Goal: Register for event/course

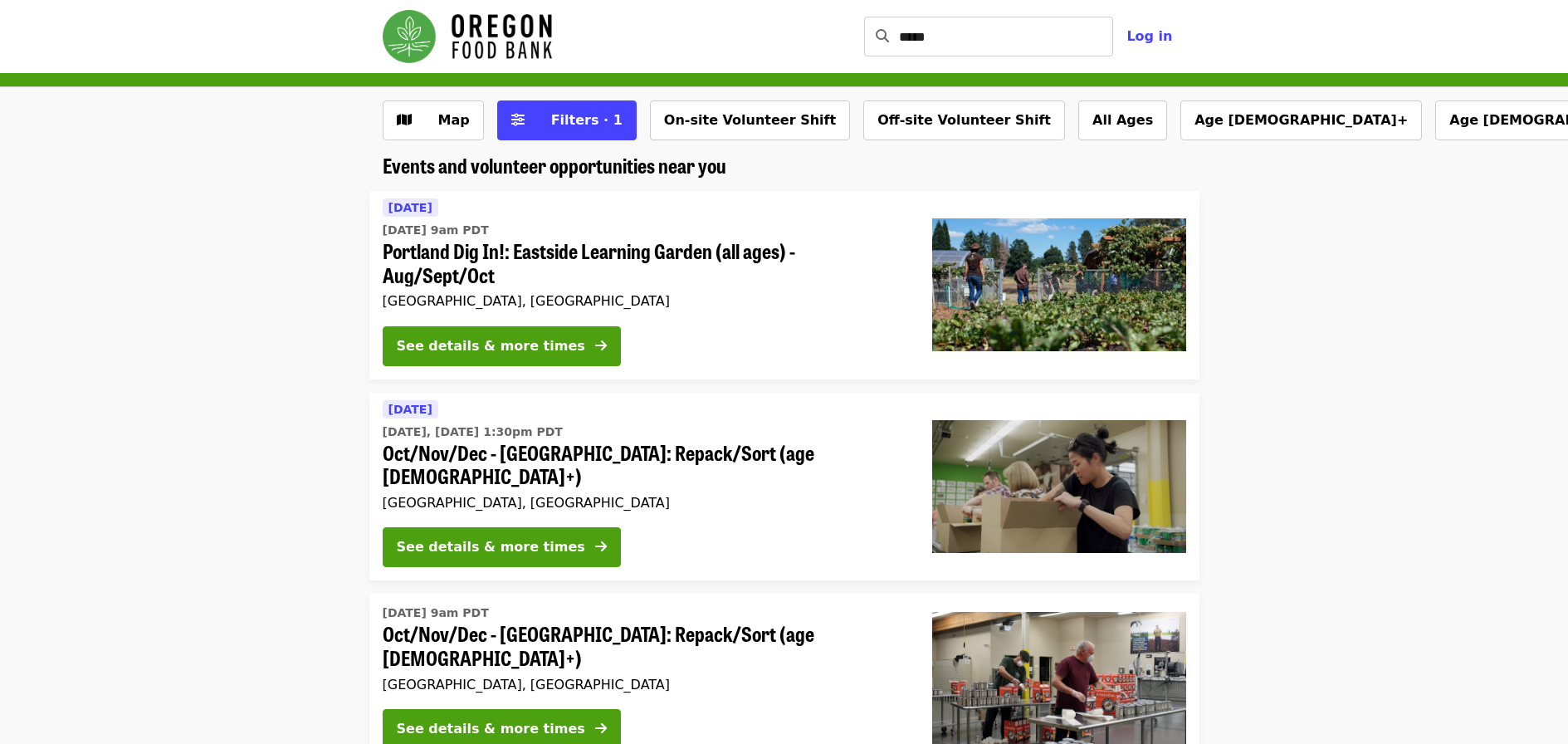
click at [725, 98] on div "Map Filters · 1 On-site Volunteer Shift Off-site Volunteer Shift All Ages Age 1…" at bounding box center [784, 120] width 1568 height 66
click at [713, 119] on button "On-site Volunteer Shift" at bounding box center [750, 119] width 200 height 39
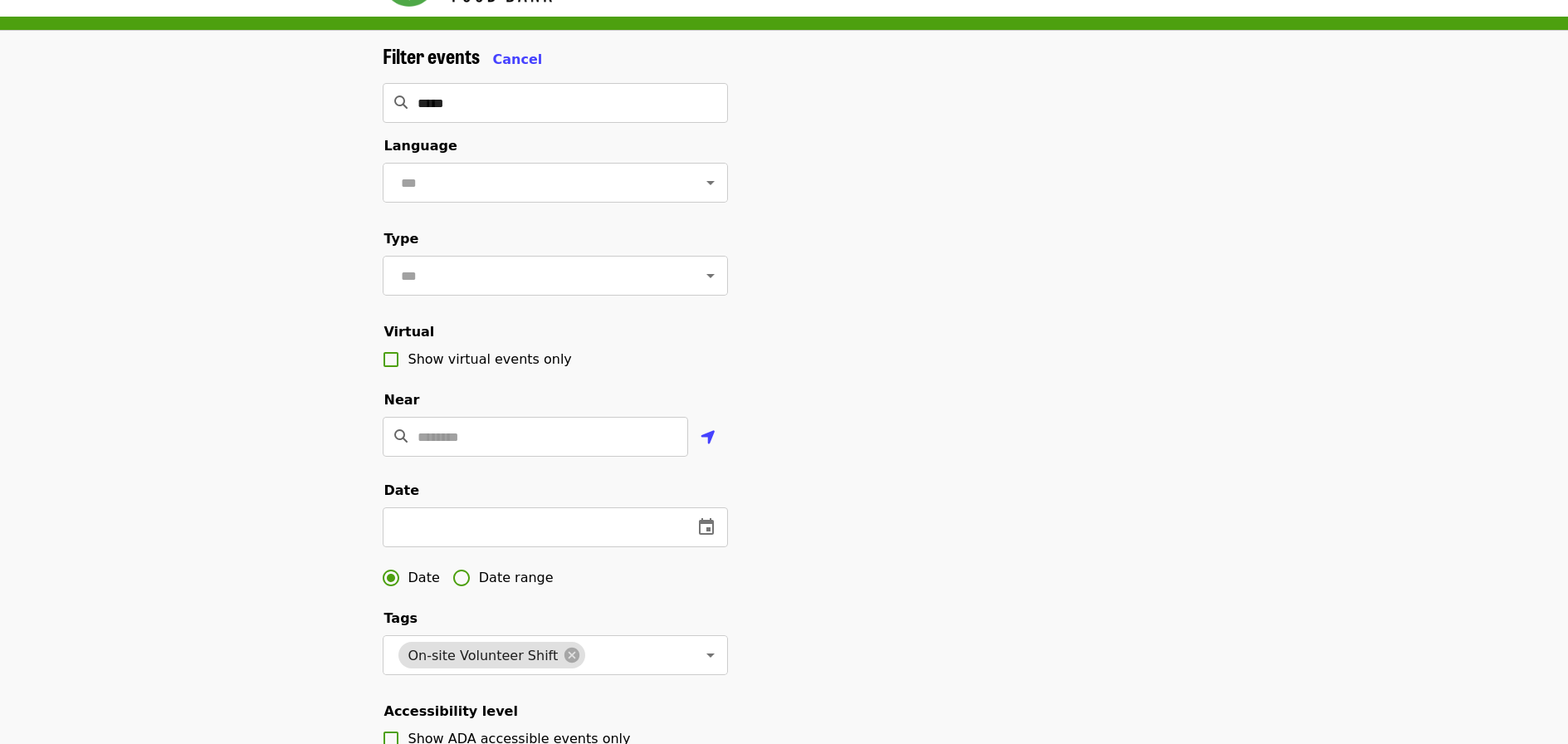
scroll to position [166, 0]
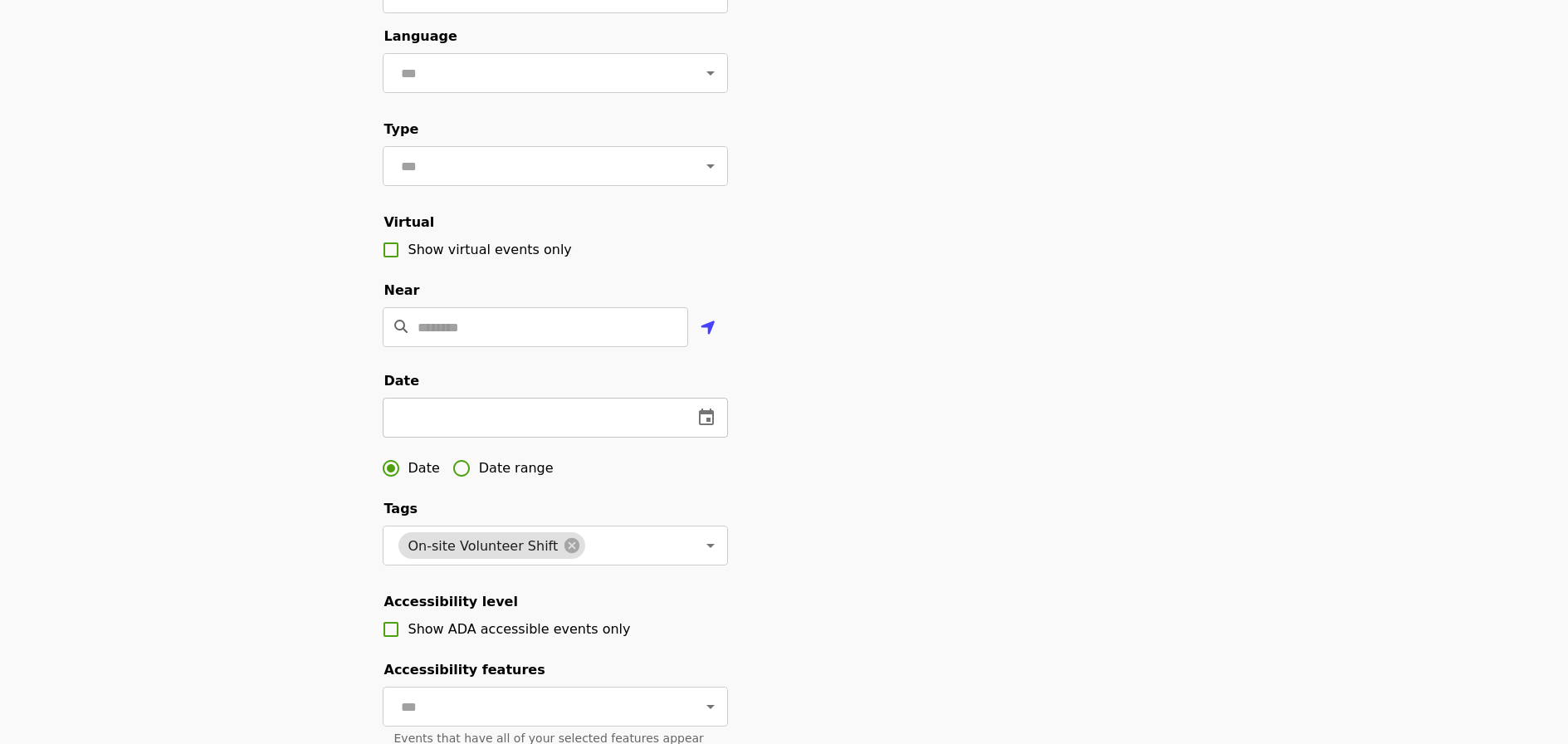
click at [707, 425] on icon "change date" at bounding box center [706, 417] width 15 height 17
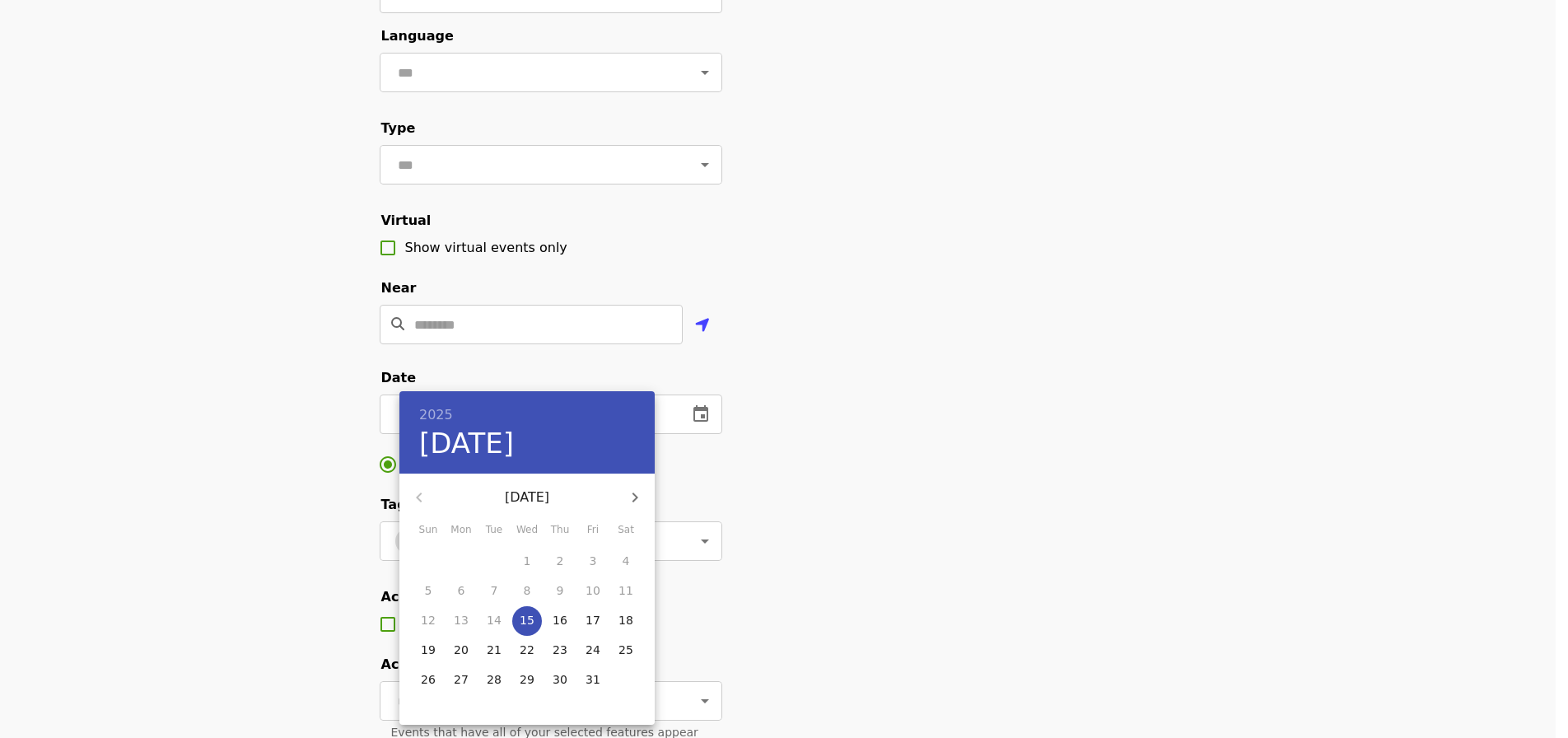
drag, startPoint x: 831, startPoint y: 513, endPoint x: 574, endPoint y: 475, distance: 259.8
click at [824, 509] on div at bounding box center [784, 369] width 1568 height 738
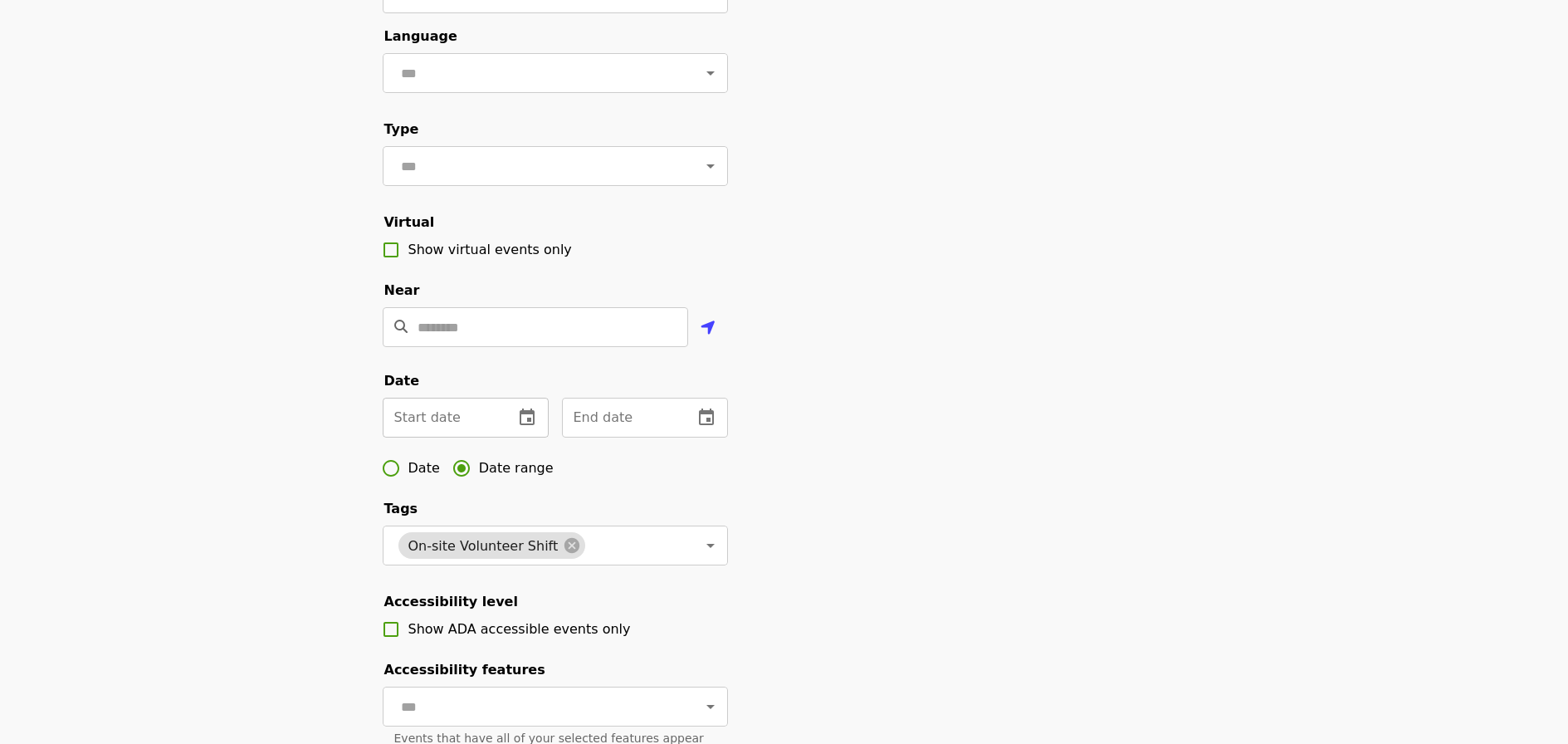
click at [493, 438] on input "text" at bounding box center [442, 417] width 118 height 39
click at [532, 428] on icon "change date" at bounding box center [527, 418] width 20 height 20
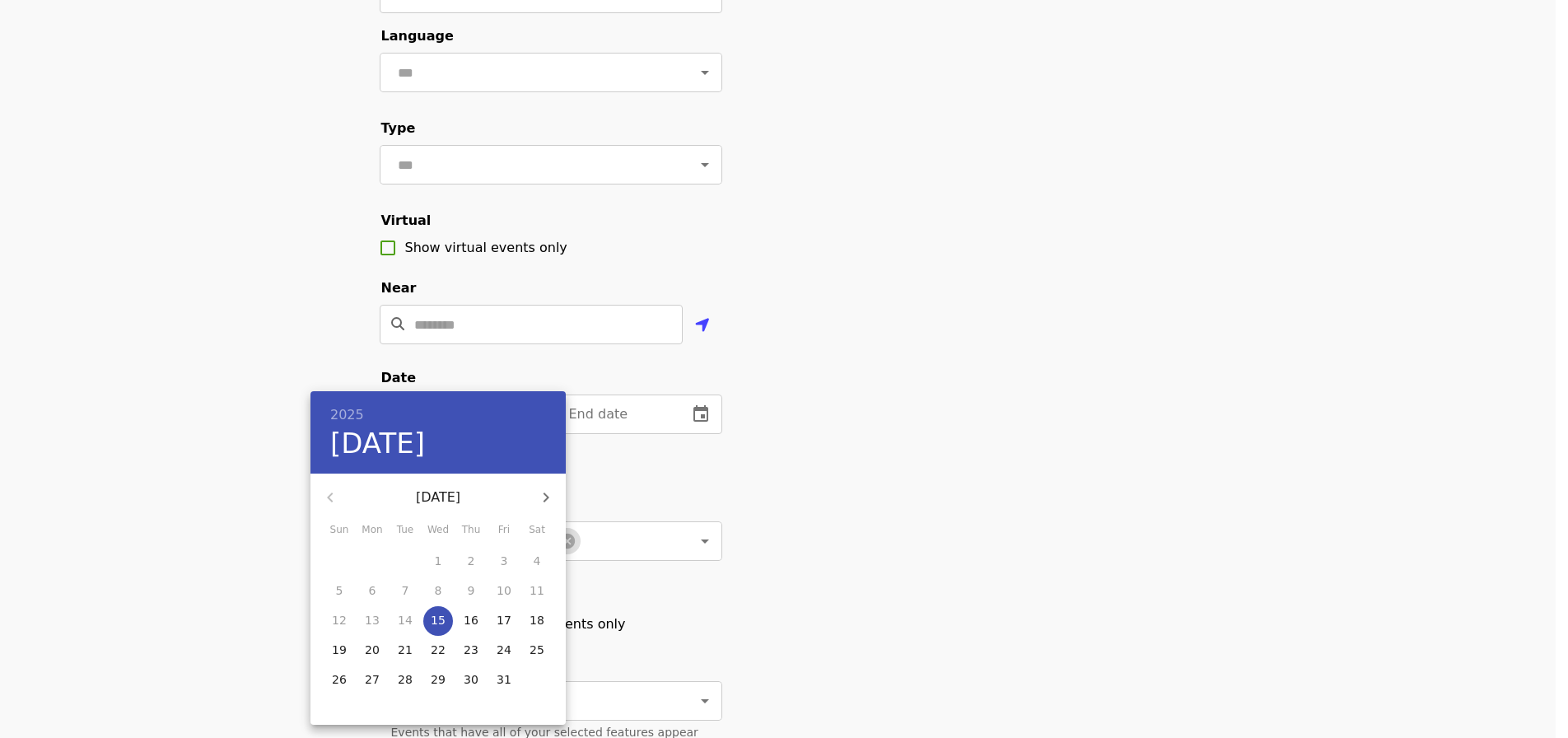
click at [562, 499] on button "button" at bounding box center [545, 497] width 39 height 39
click at [374, 650] on p "17" at bounding box center [372, 650] width 15 height 16
type input "**********"
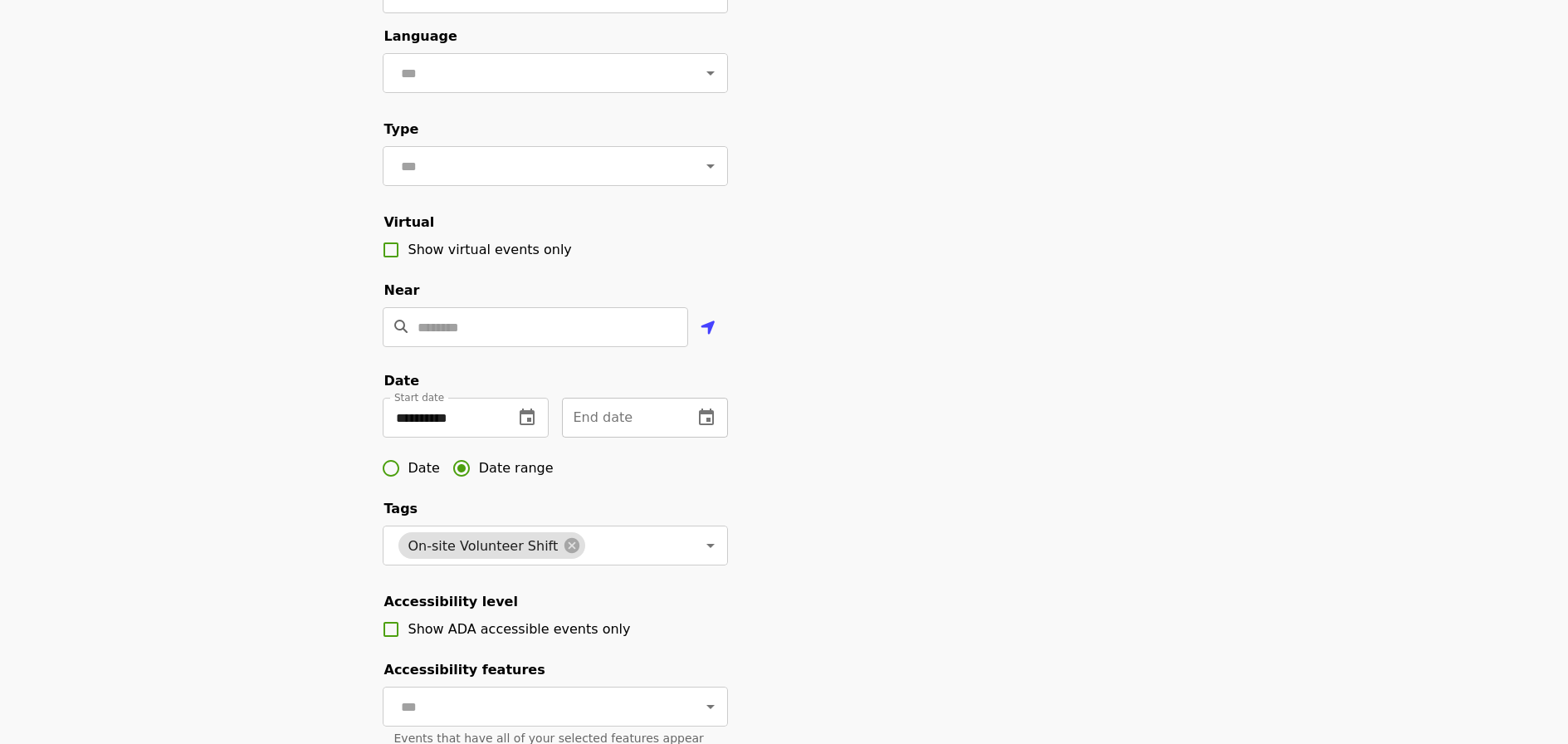
click at [723, 438] on button "change date" at bounding box center [706, 417] width 39 height 39
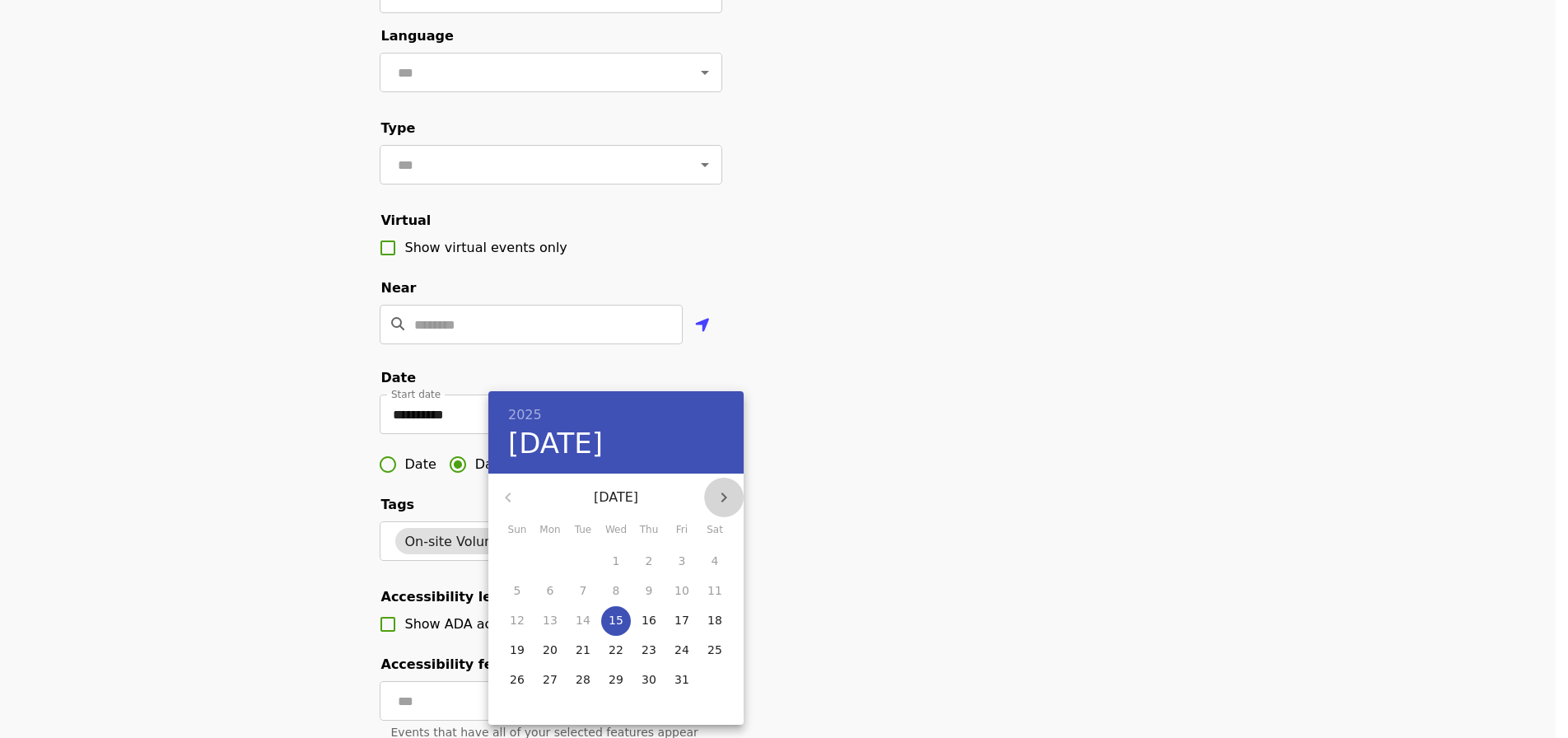
click at [714, 489] on icon "button" at bounding box center [724, 497] width 20 height 20
click at [687, 656] on p "21" at bounding box center [682, 650] width 15 height 16
type input "**********"
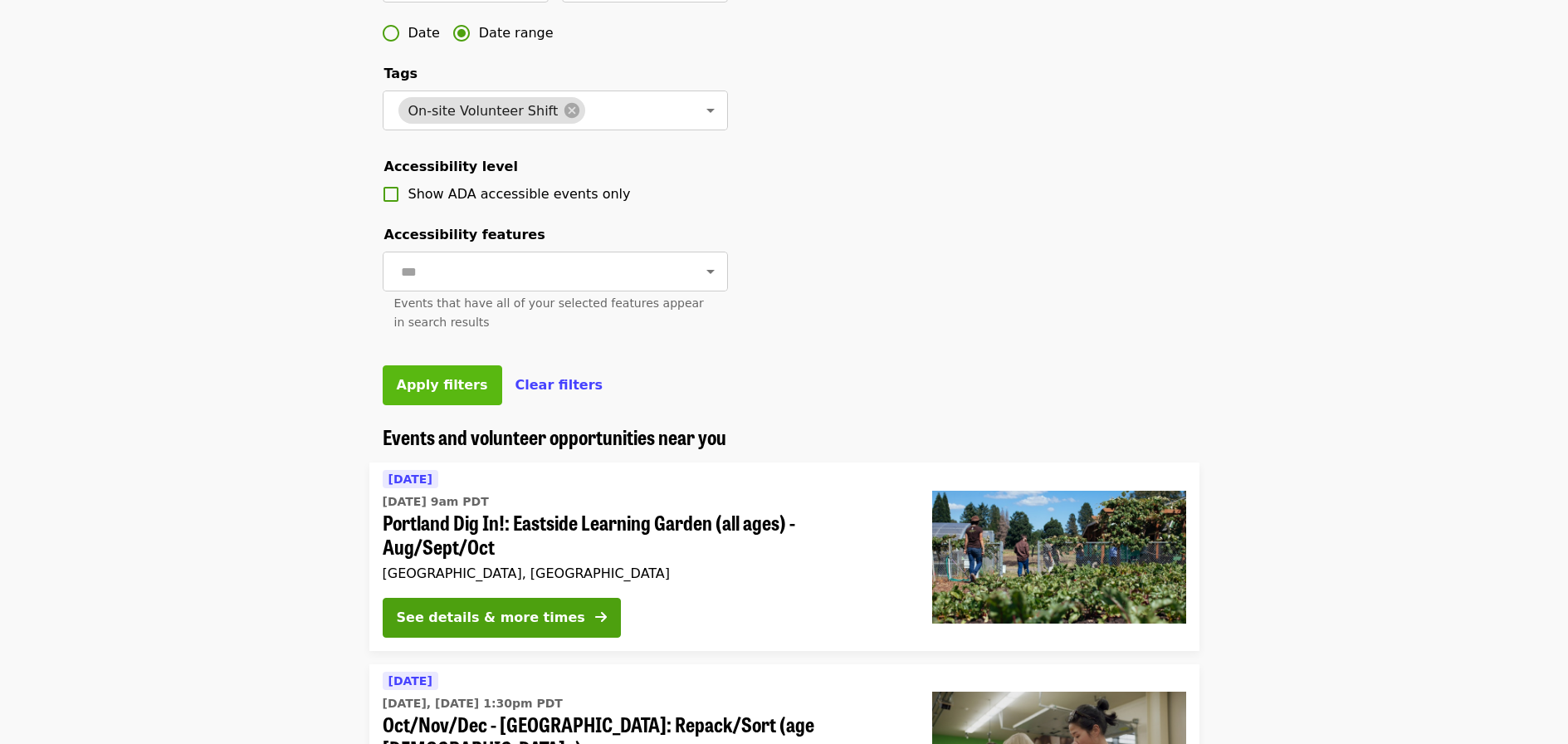
scroll to position [581, 0]
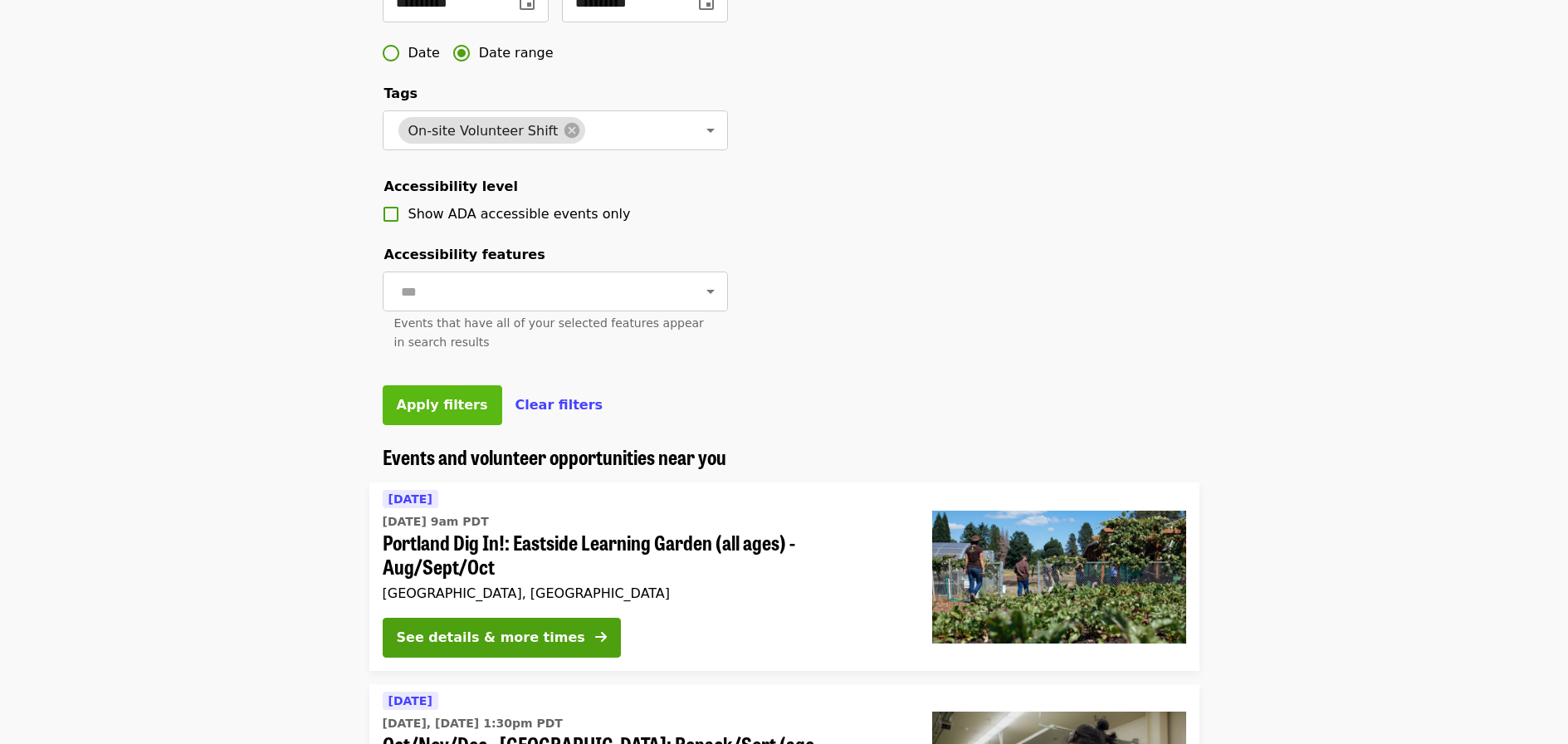
click at [457, 412] on span "Apply filters" at bounding box center [442, 404] width 91 height 16
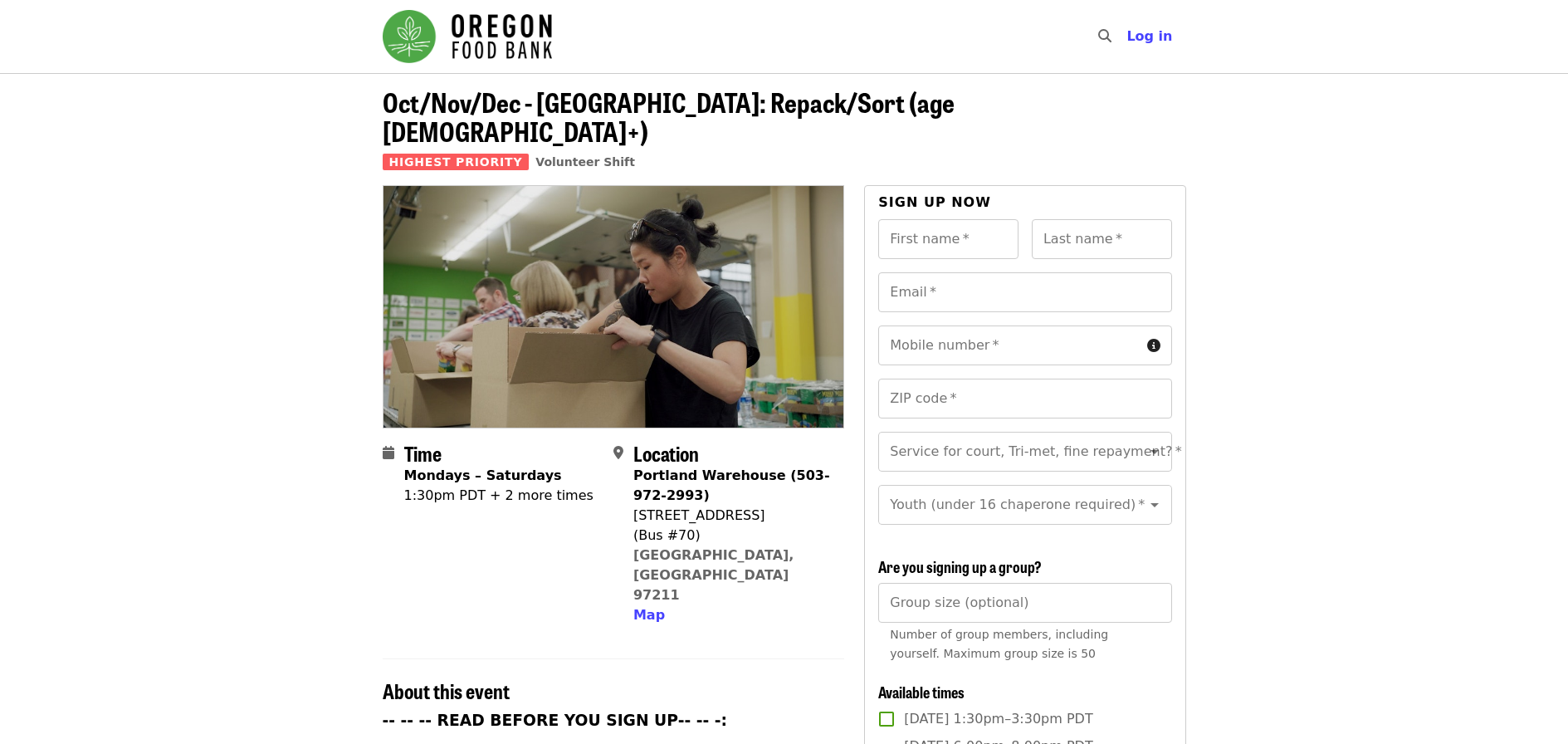
click at [493, 486] on div "1:30pm PDT + 2 more times" at bounding box center [498, 496] width 189 height 20
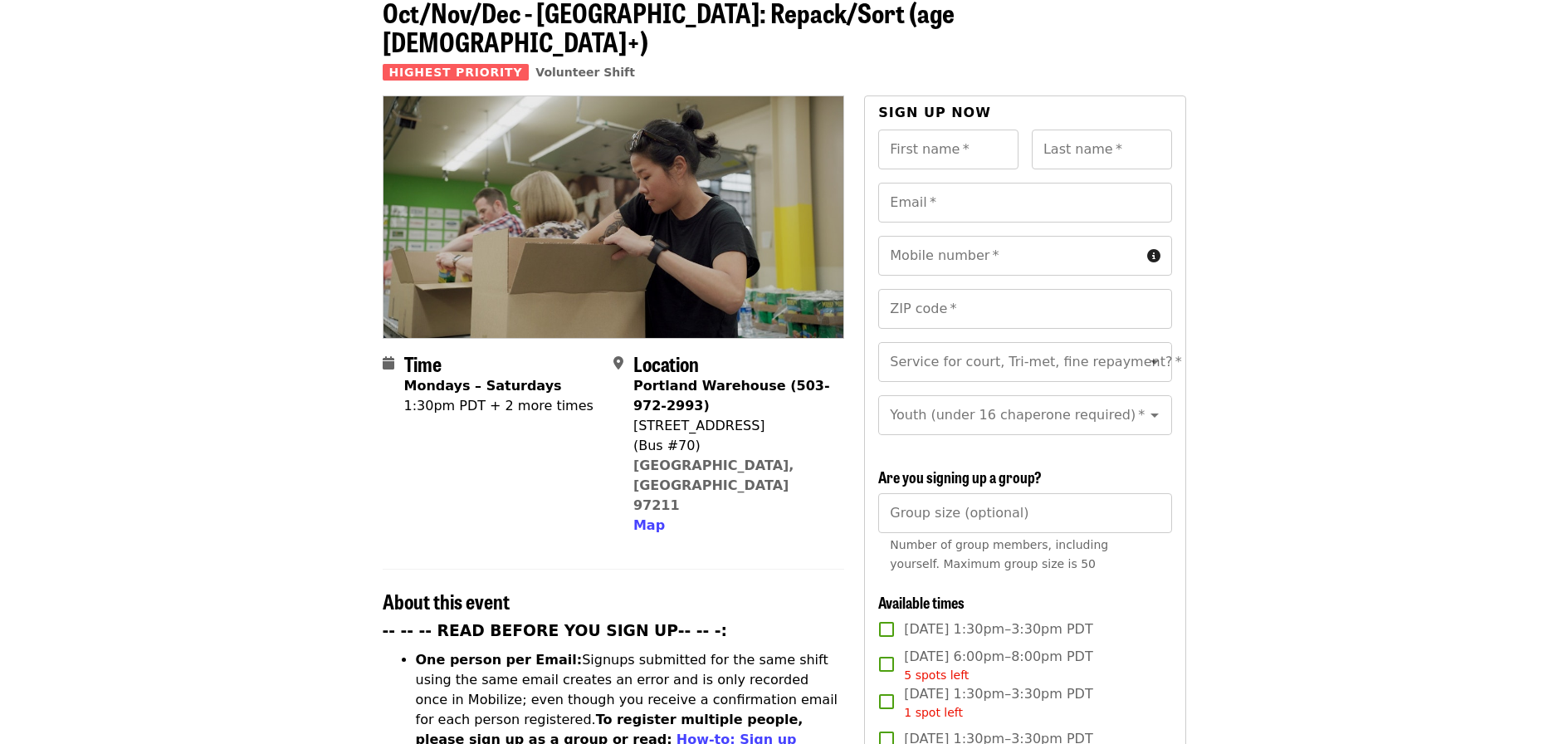
scroll to position [415, 0]
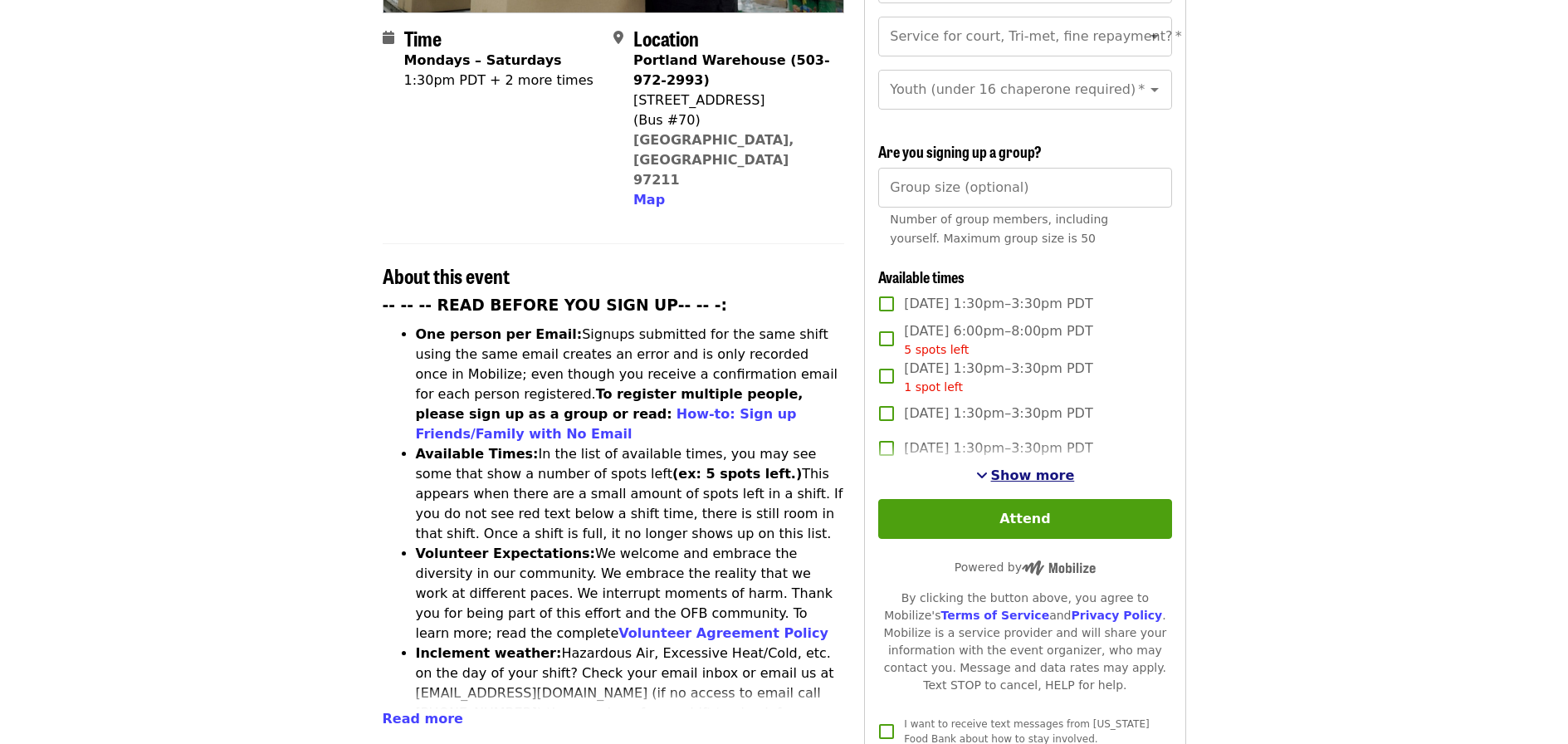
click at [1041, 474] on span "Show more" at bounding box center [1033, 475] width 84 height 16
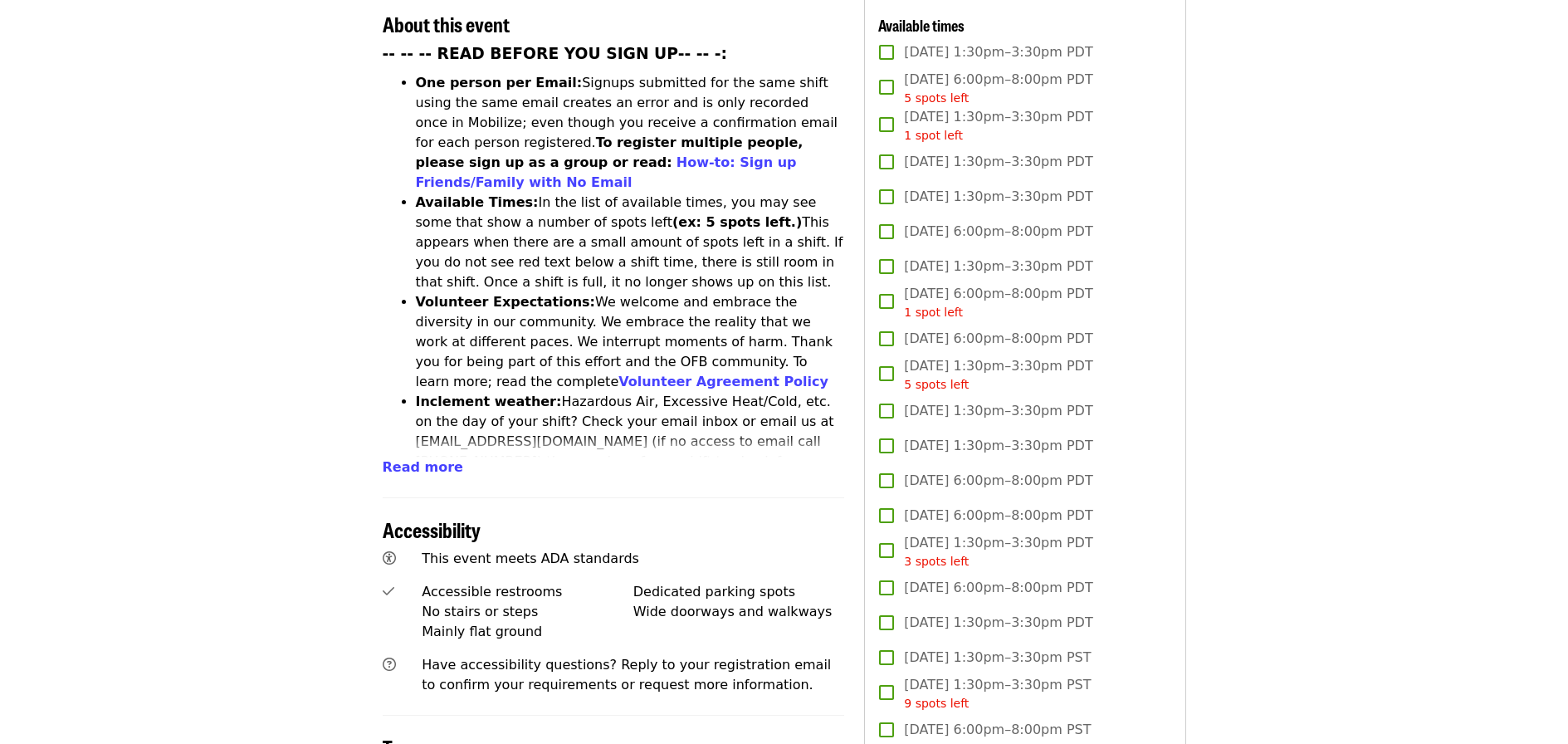
scroll to position [664, 0]
click at [424, 462] on span "Read more" at bounding box center [423, 469] width 81 height 16
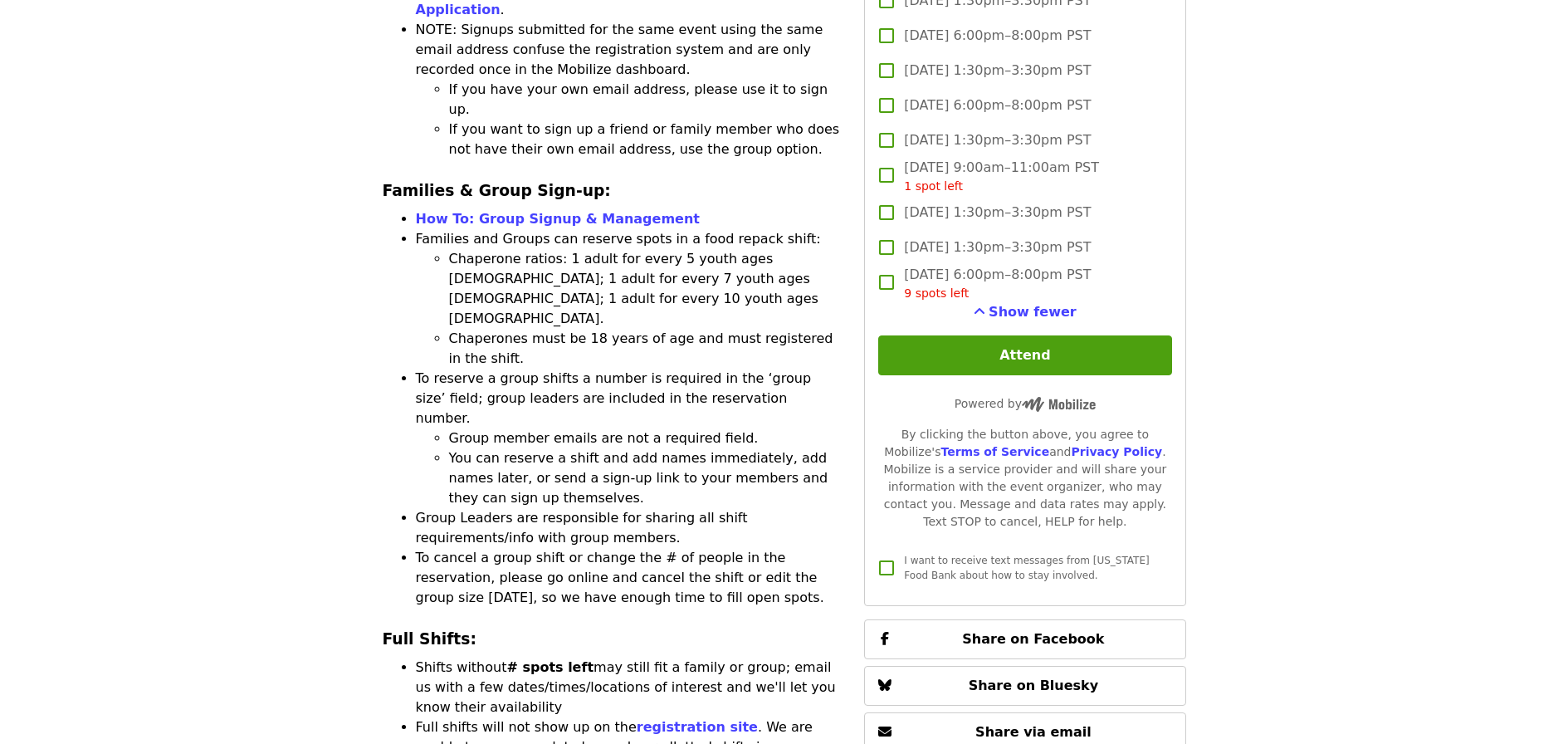
scroll to position [2657, 0]
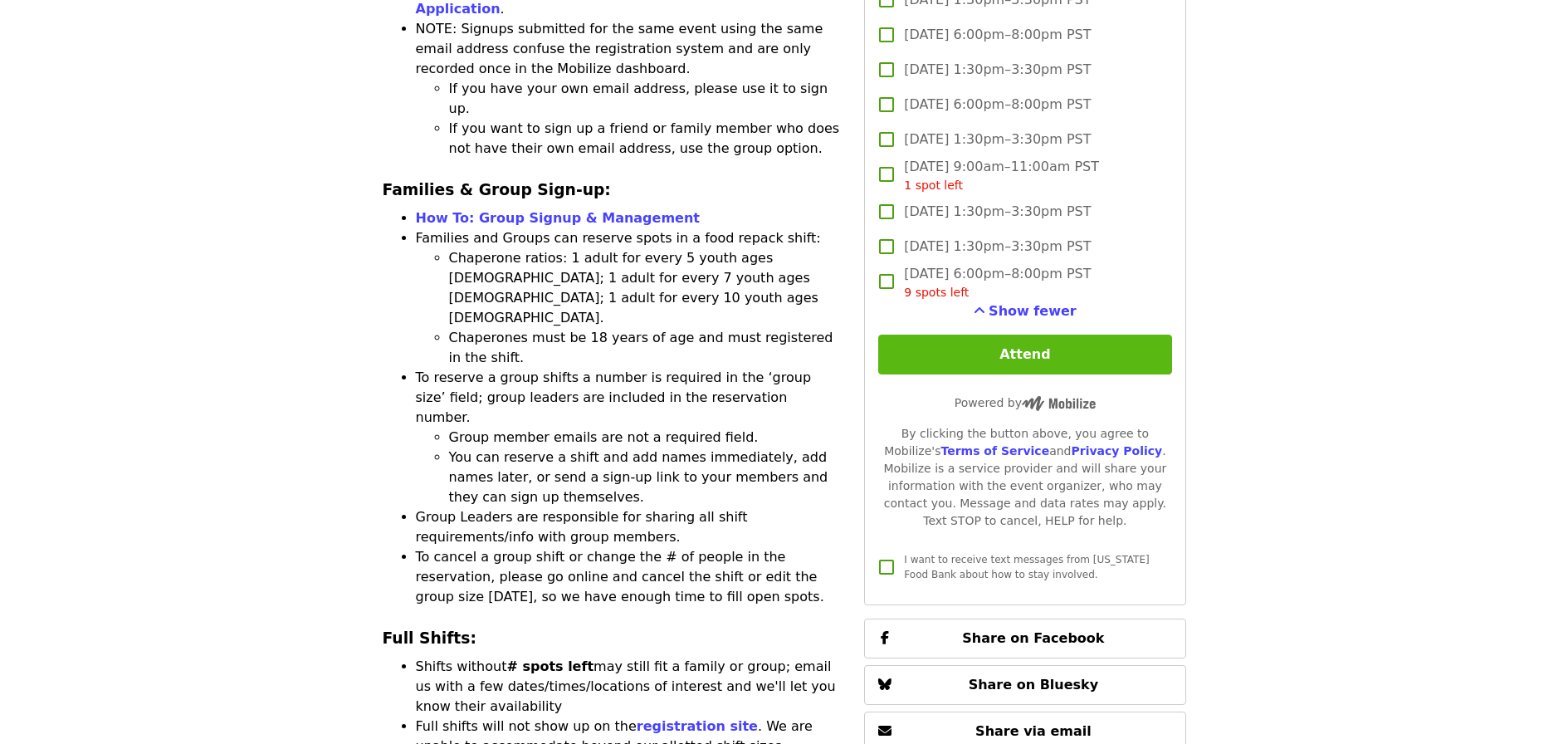
click at [1013, 344] on button "Attend" at bounding box center [1025, 354] width 293 height 39
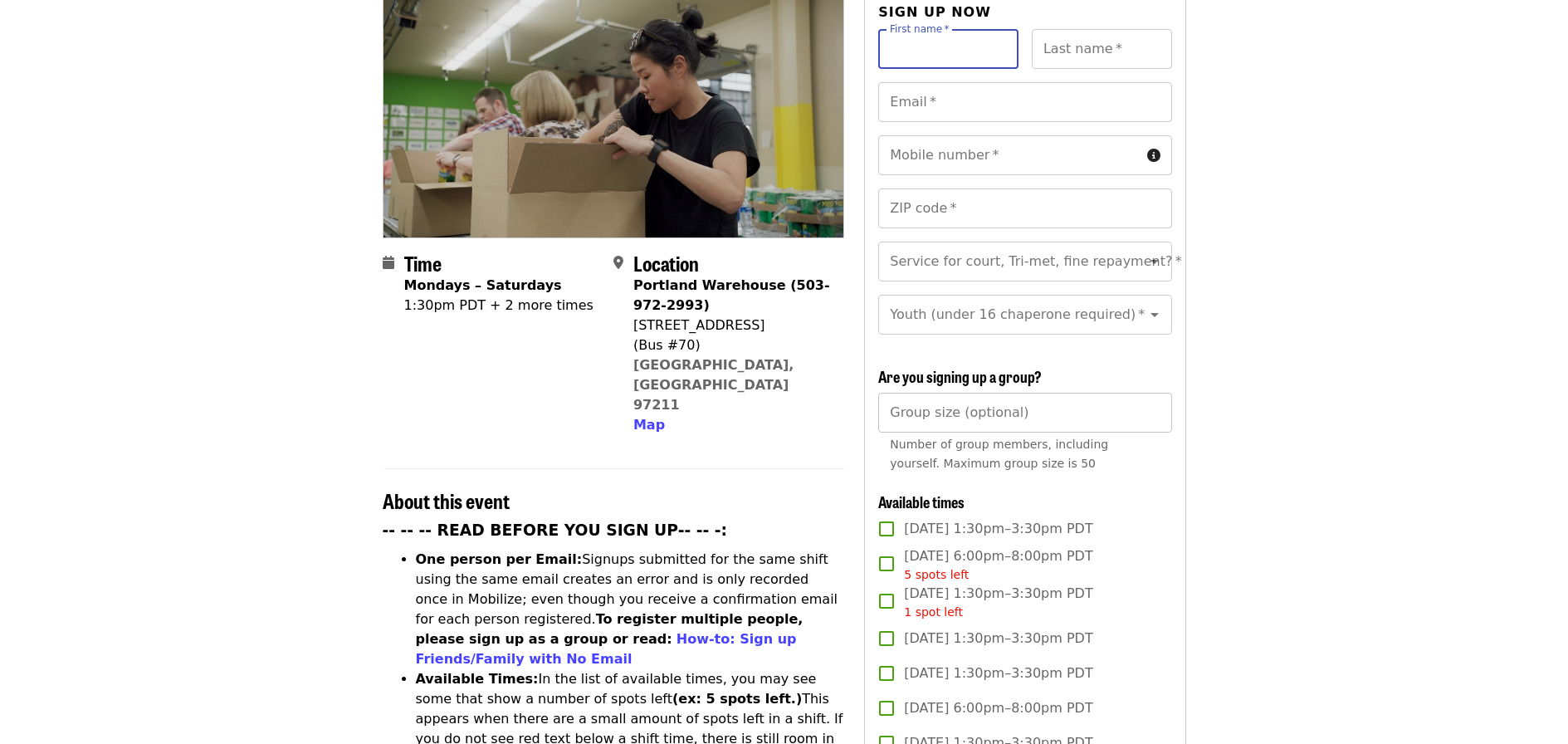
scroll to position [0, 0]
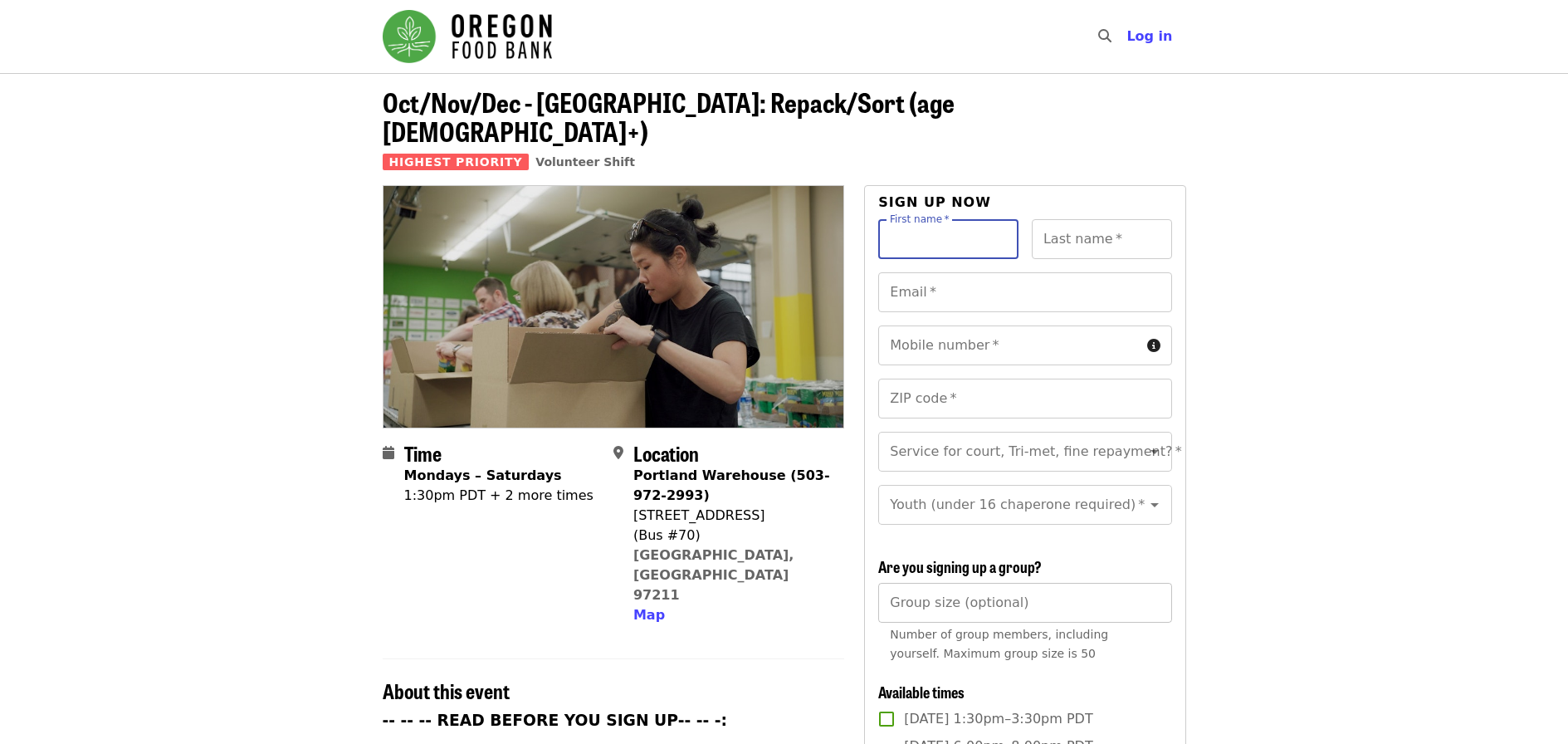
click at [975, 606] on input "Group size (optional)" at bounding box center [1025, 603] width 293 height 39
click at [939, 220] on div "First name   * First name *" at bounding box center [948, 239] width 140 height 39
click at [1131, 596] on input "Group size (optional)" at bounding box center [1025, 603] width 293 height 39
click at [1157, 595] on input "*" at bounding box center [1025, 603] width 293 height 39
click at [1157, 591] on input "*" at bounding box center [1025, 603] width 293 height 39
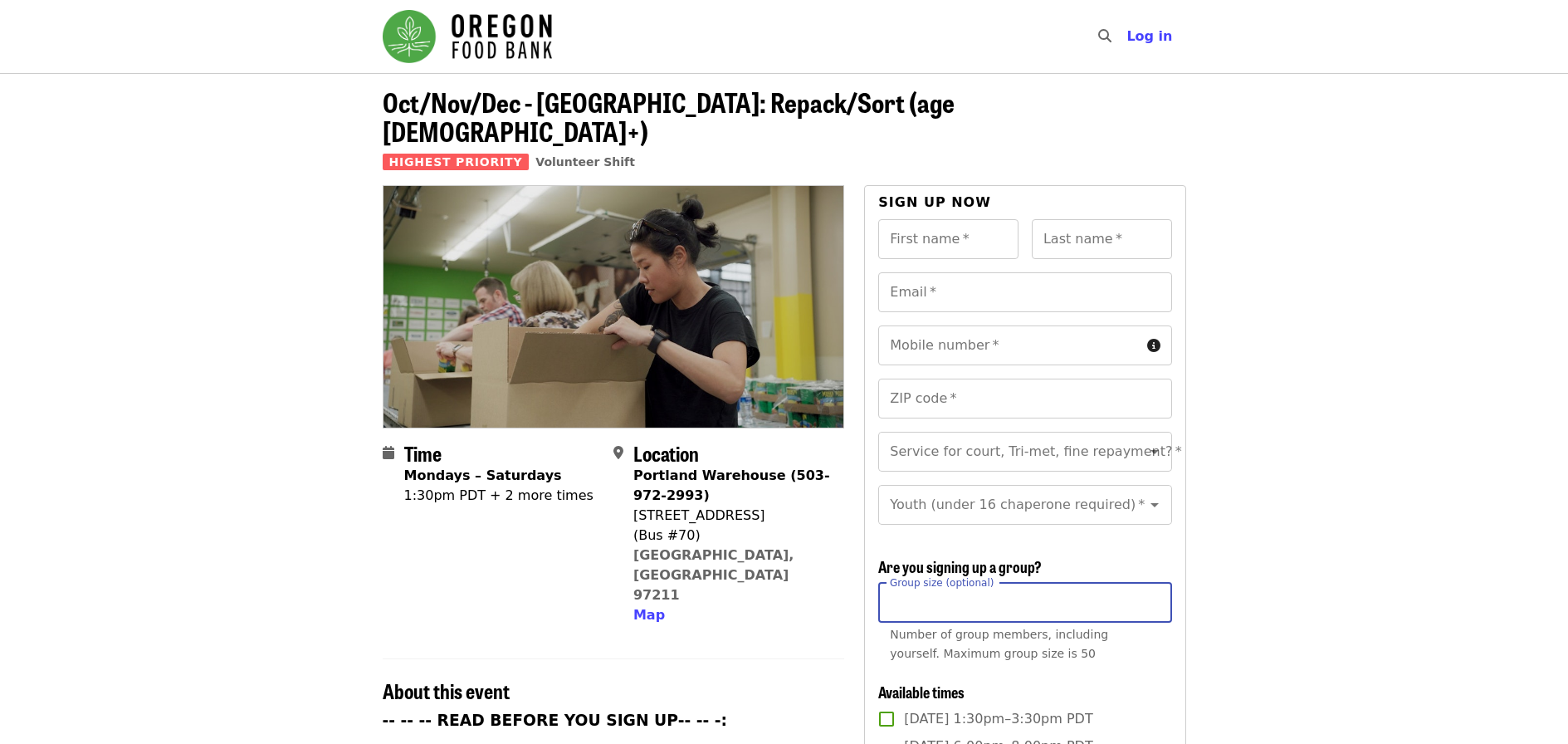
click at [1157, 591] on input "*" at bounding box center [1025, 603] width 293 height 39
click at [1157, 590] on input "*" at bounding box center [1025, 603] width 293 height 39
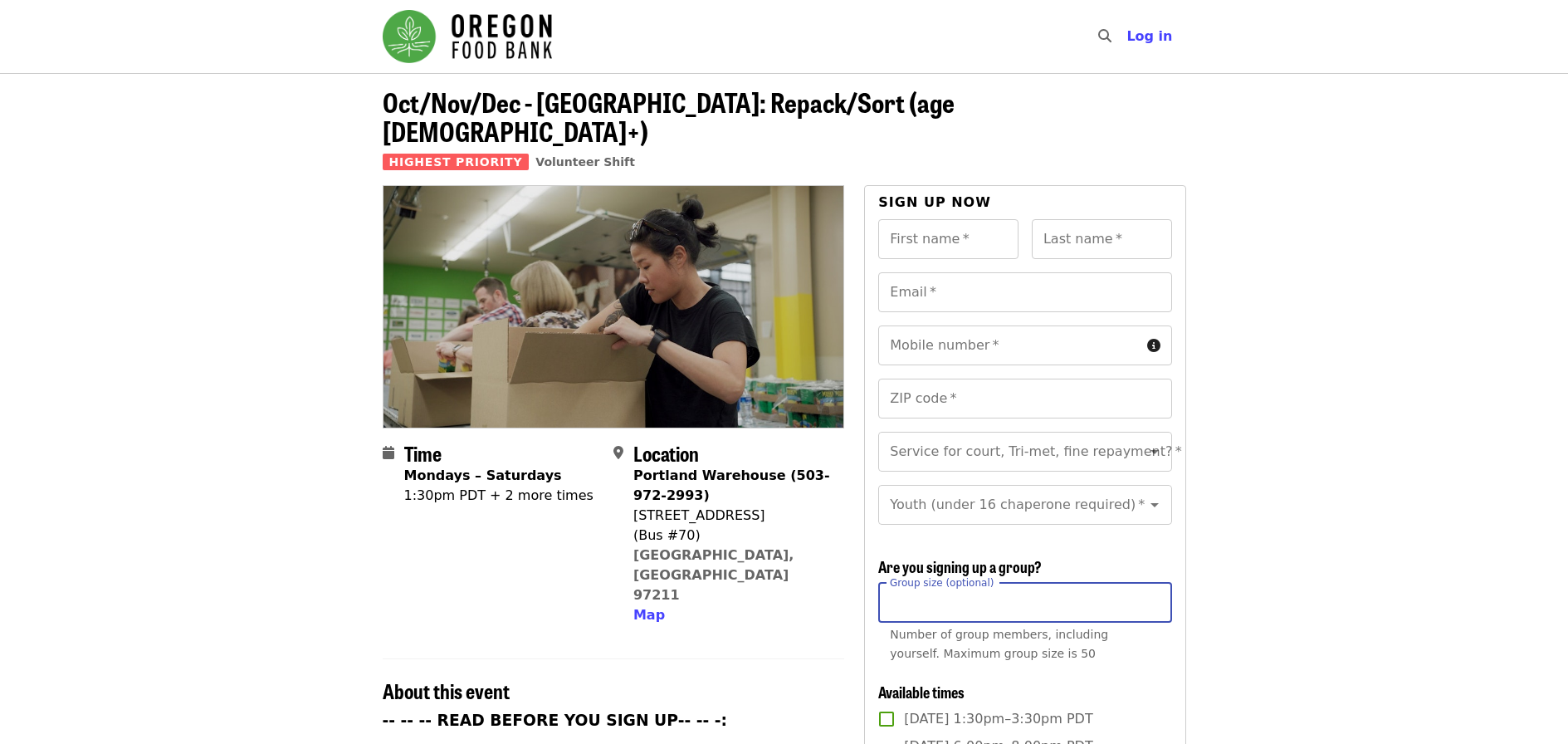
click at [1157, 588] on input "*" at bounding box center [1025, 603] width 293 height 39
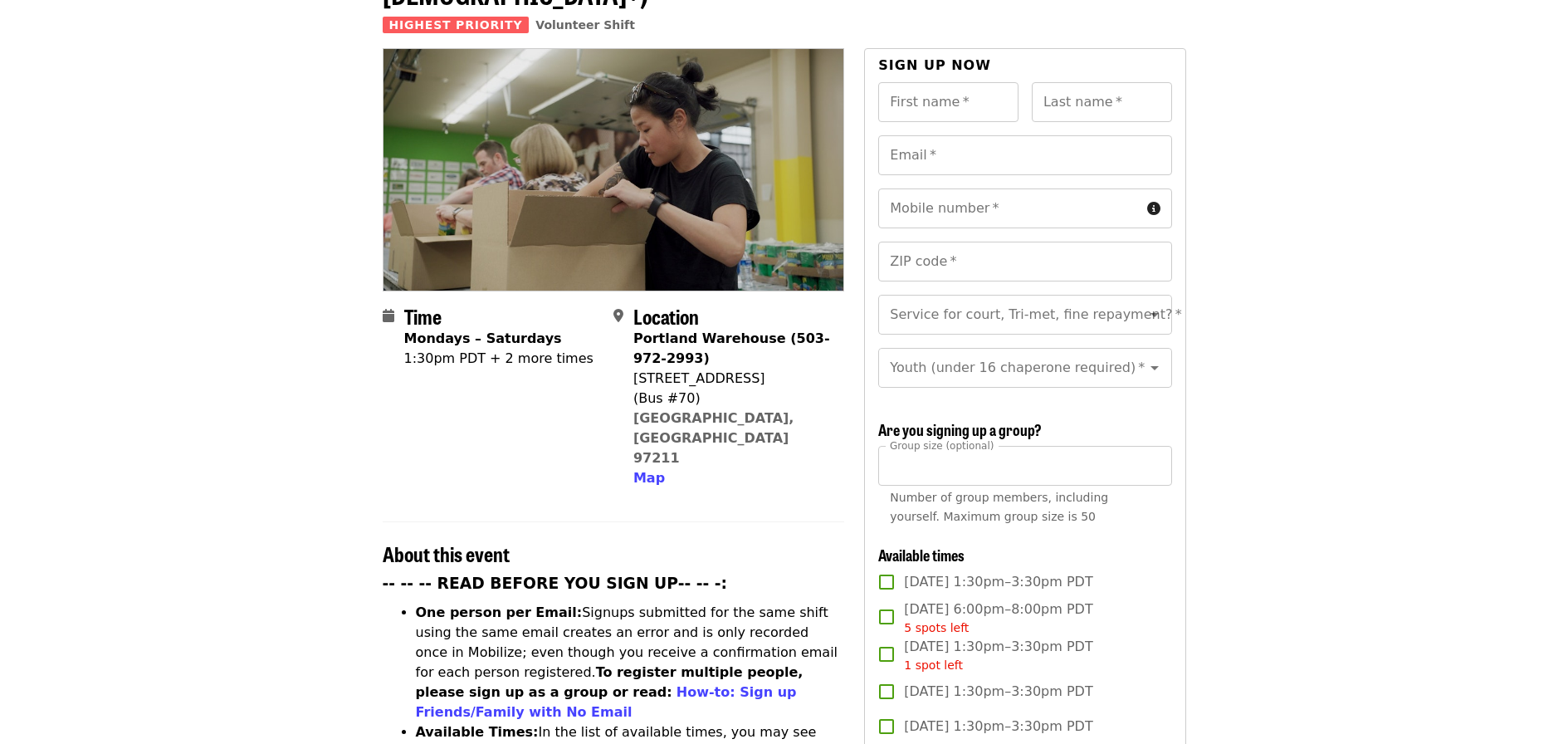
scroll to position [166, 0]
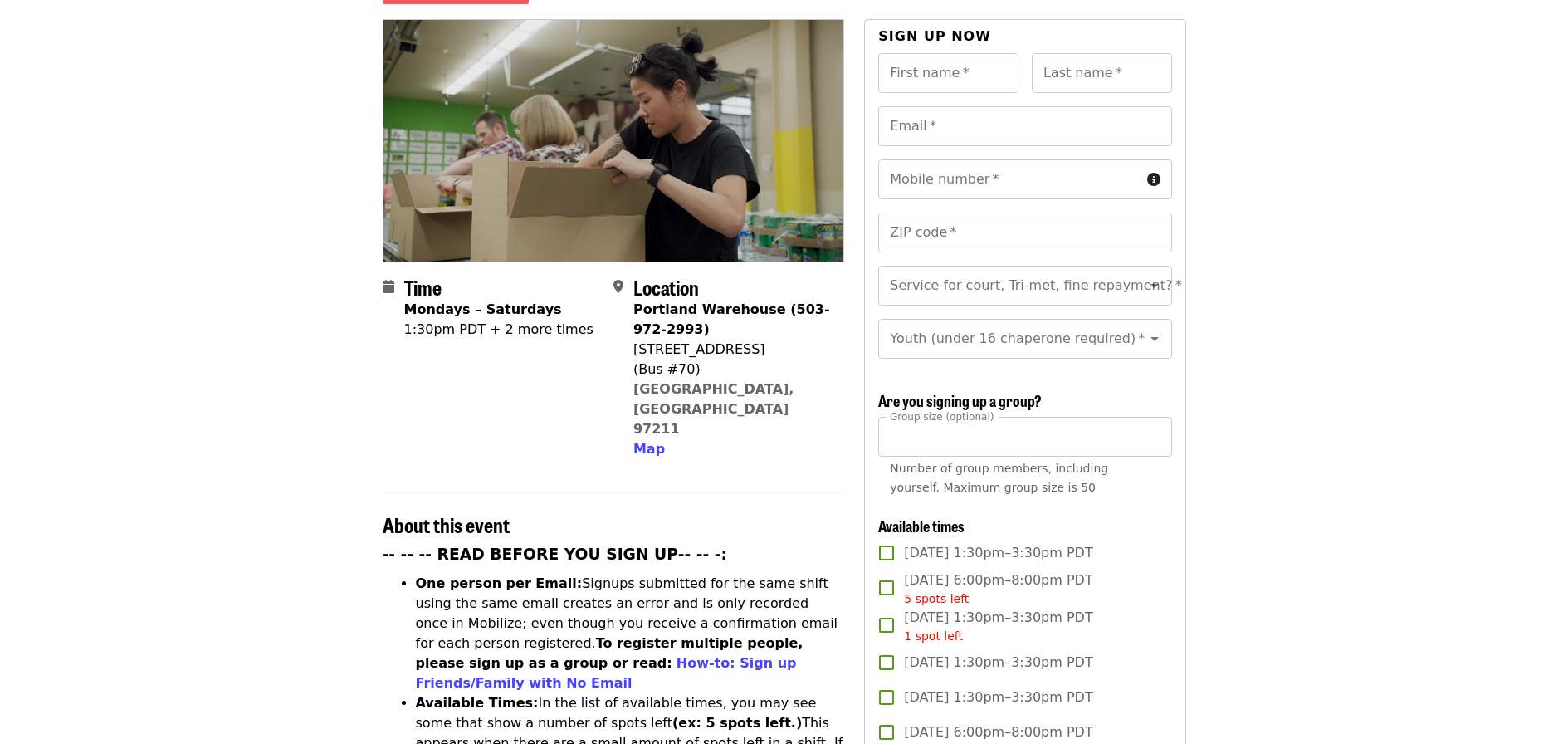
click at [1080, 478] on div "Number of group members, including yourself. Maximum group size is 50" at bounding box center [1025, 479] width 270 height 39
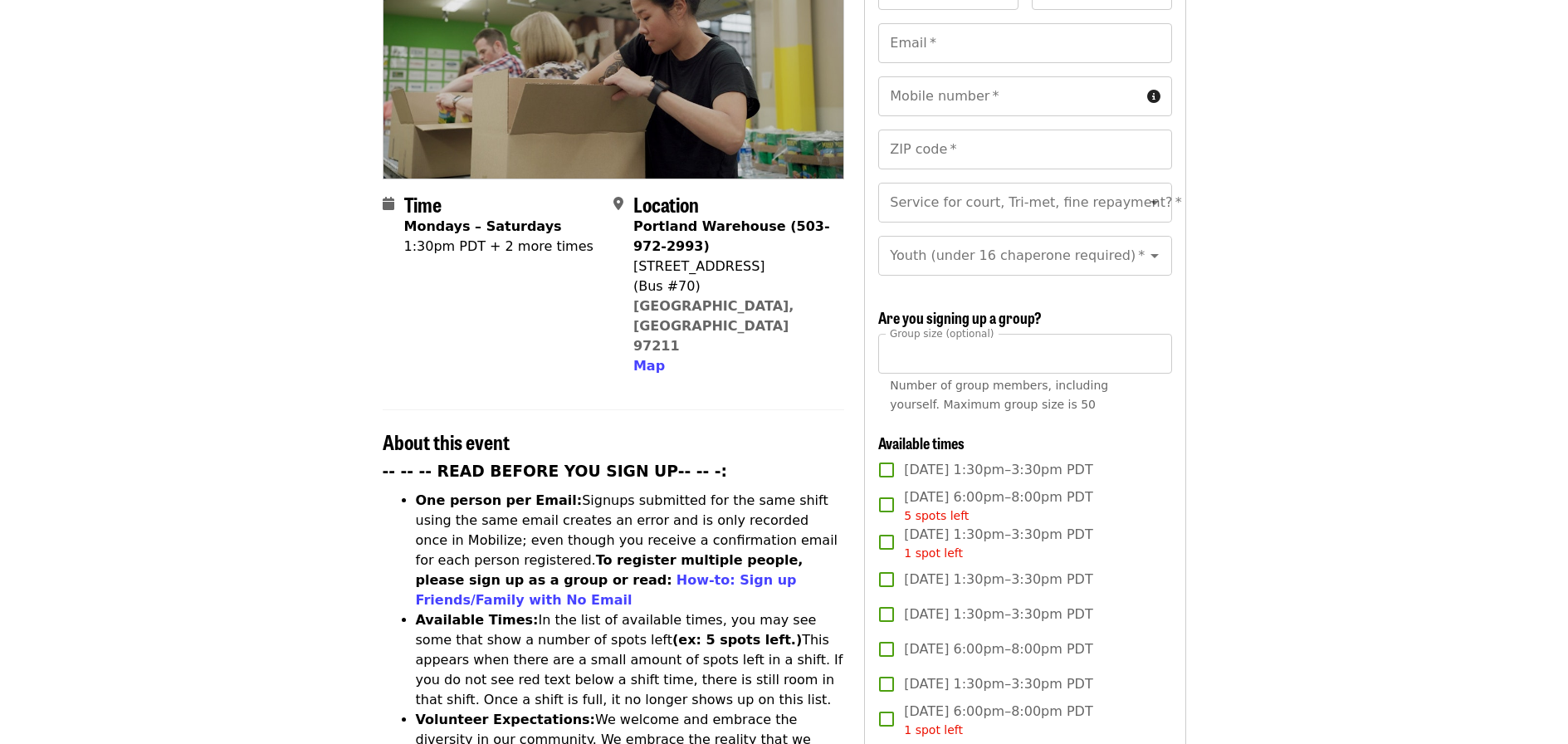
scroll to position [0, 0]
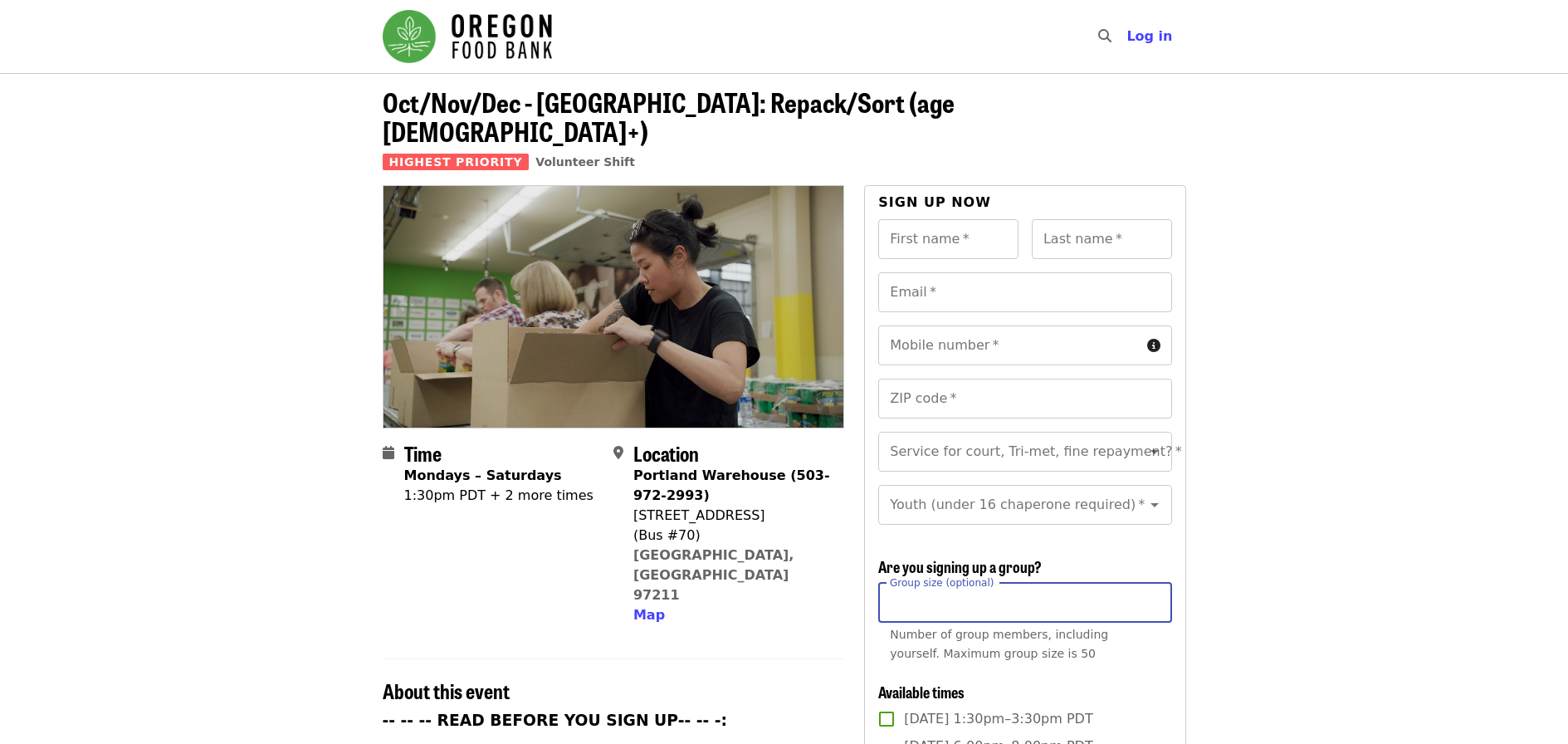
click at [958, 607] on input "*" at bounding box center [1025, 603] width 293 height 39
type input "*"
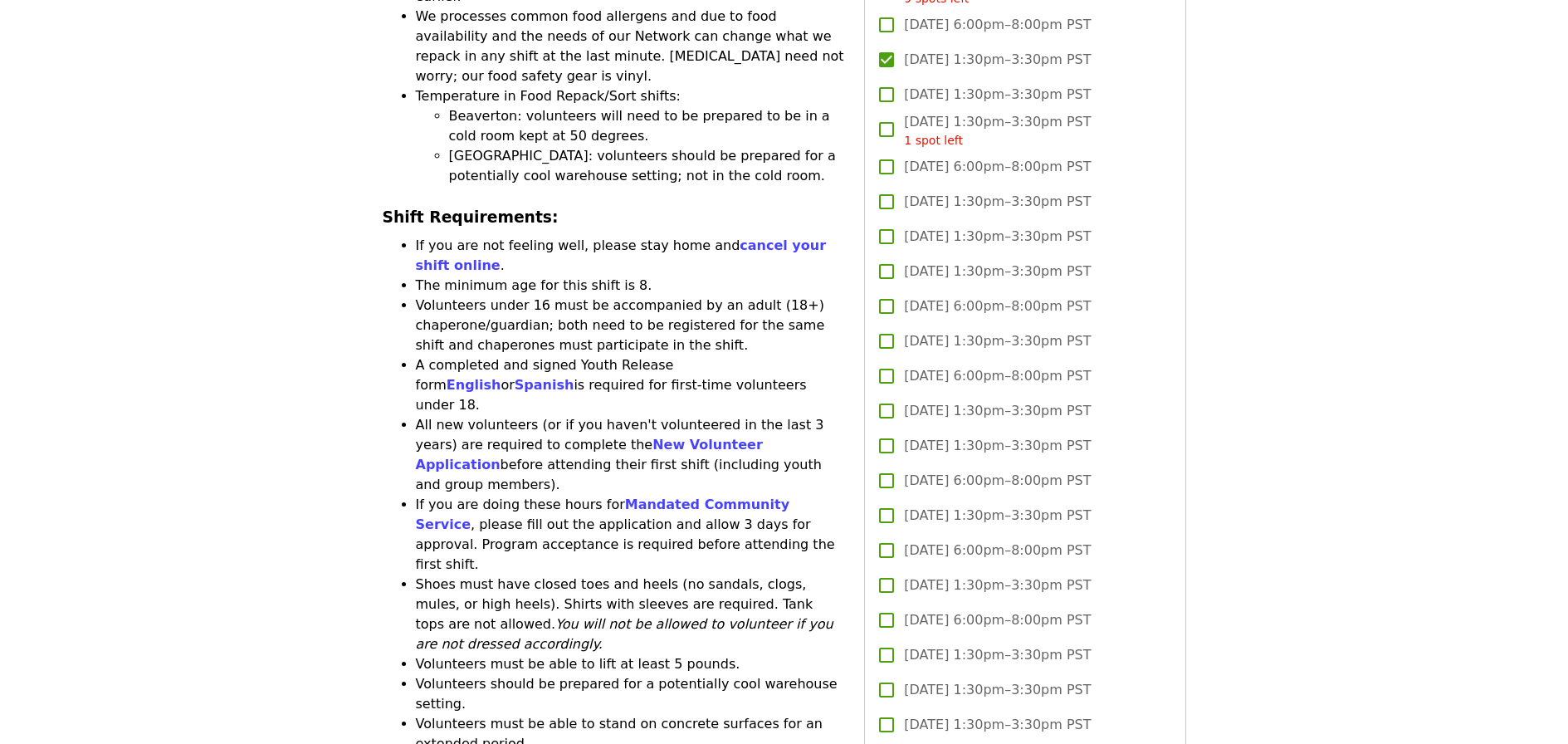
scroll to position [1661, 0]
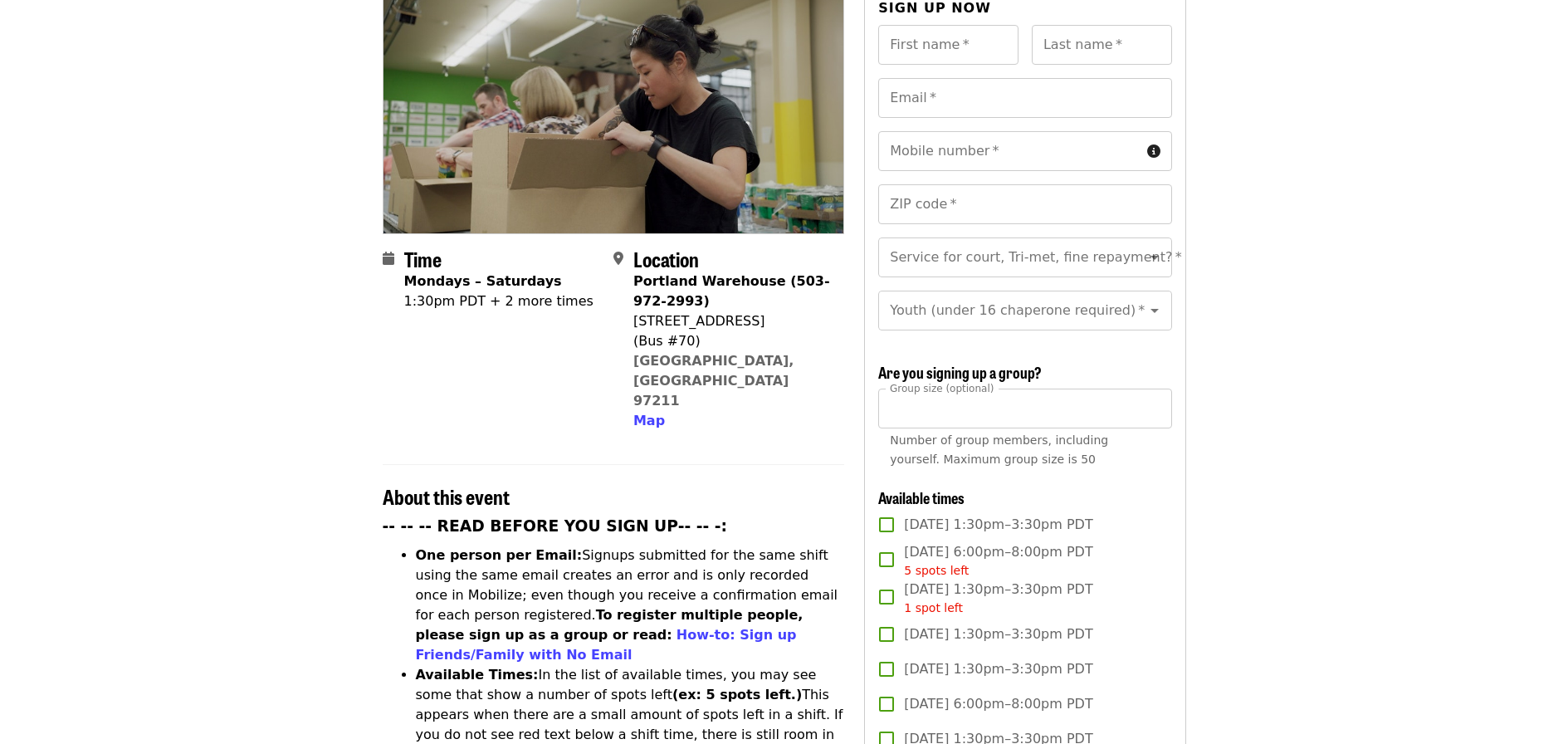
scroll to position [166, 0]
